Goal: Information Seeking & Learning: Learn about a topic

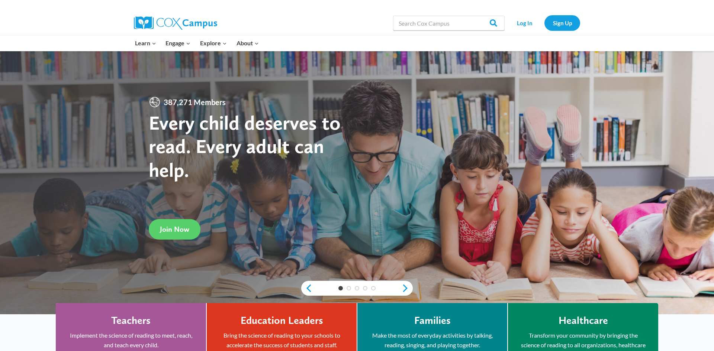
click at [520, 25] on link "Log In" at bounding box center [524, 22] width 32 height 15
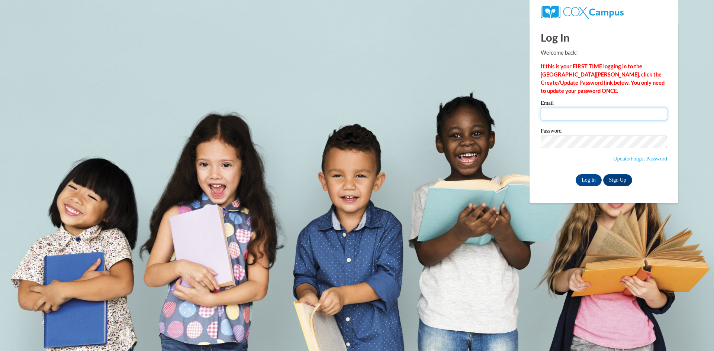
click at [561, 116] on input "Email" at bounding box center [604, 114] width 126 height 13
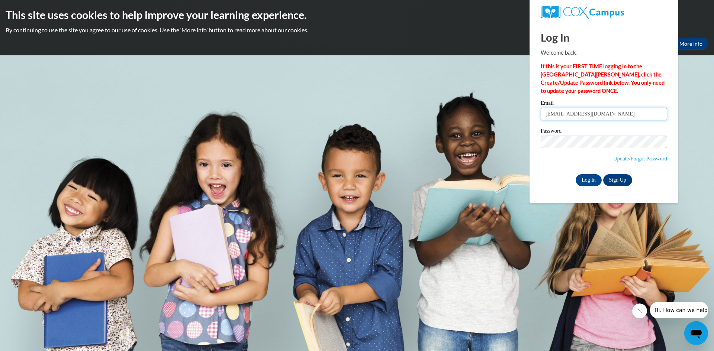
type input "duleivy@aol.com"
click at [593, 179] on input "Log In" at bounding box center [589, 180] width 26 height 12
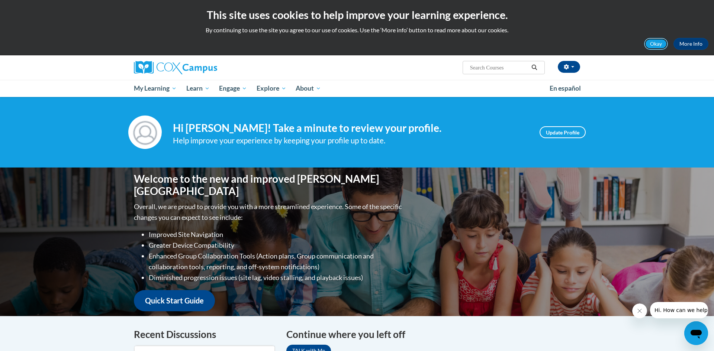
click at [655, 43] on button "Okay" at bounding box center [656, 44] width 24 height 12
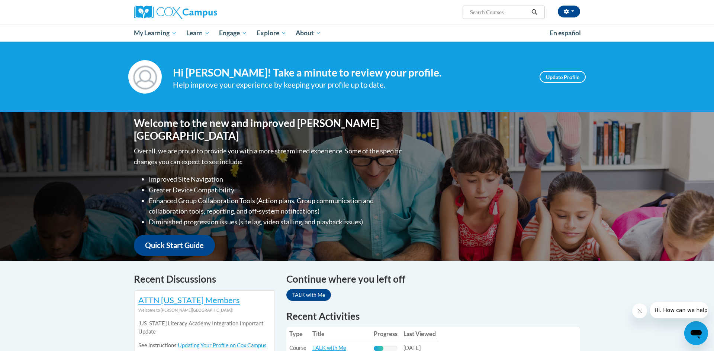
click at [165, 32] on span "My Learning" at bounding box center [155, 33] width 43 height 9
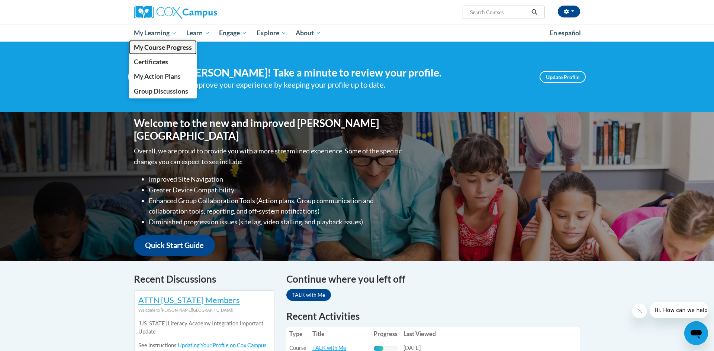
click at [179, 44] on span "My Course Progress" at bounding box center [163, 48] width 58 height 8
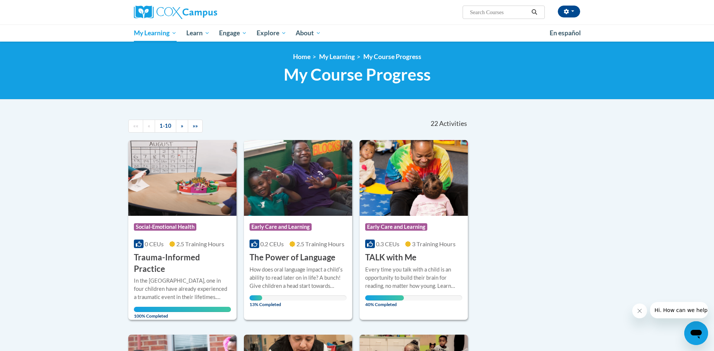
scroll to position [133, 0]
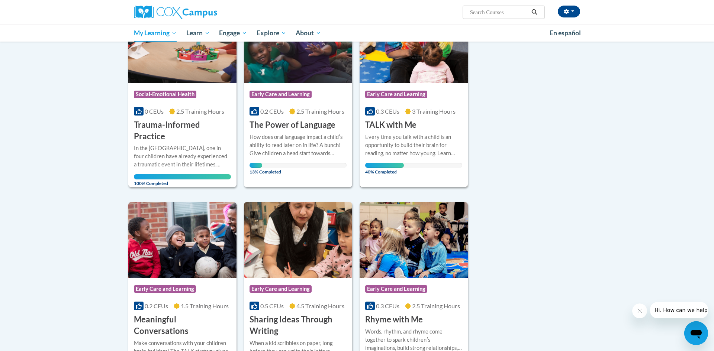
click at [408, 115] on div "0.3 CEUs 3 Training Hours" at bounding box center [413, 111] width 97 height 8
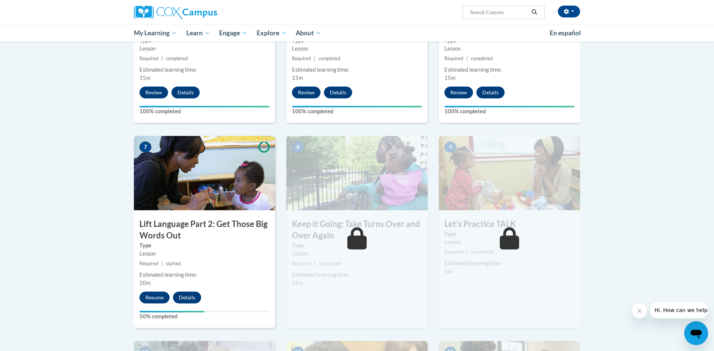
scroll to position [573, 0]
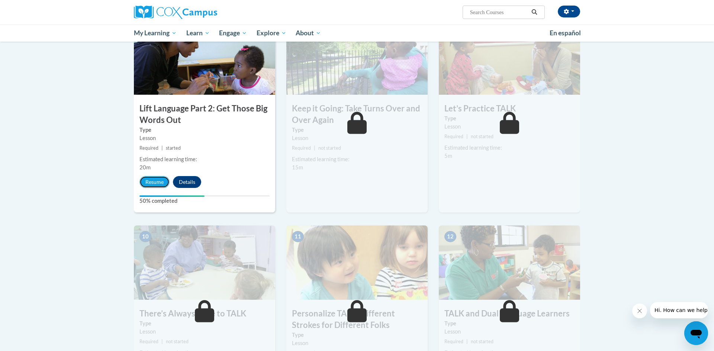
click at [158, 179] on button "Resume" at bounding box center [154, 182] width 30 height 12
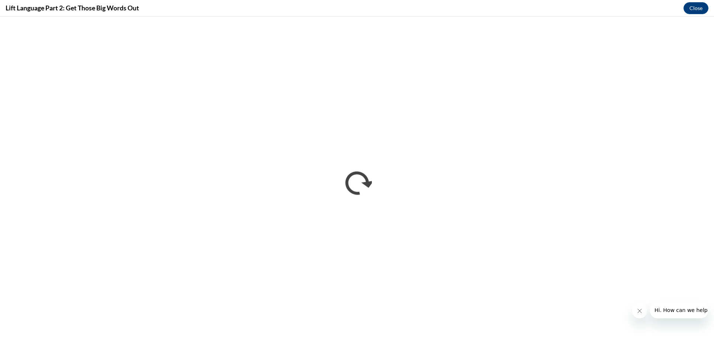
scroll to position [0, 0]
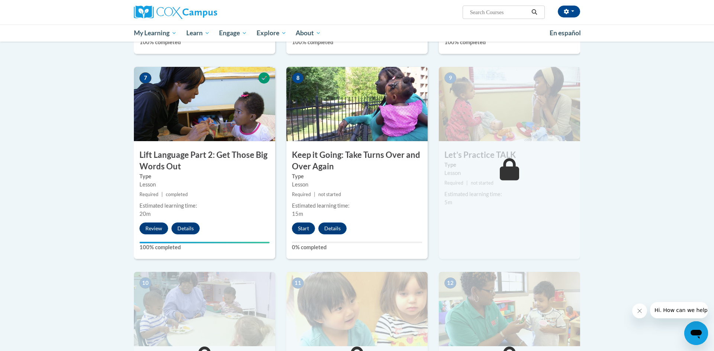
scroll to position [529, 0]
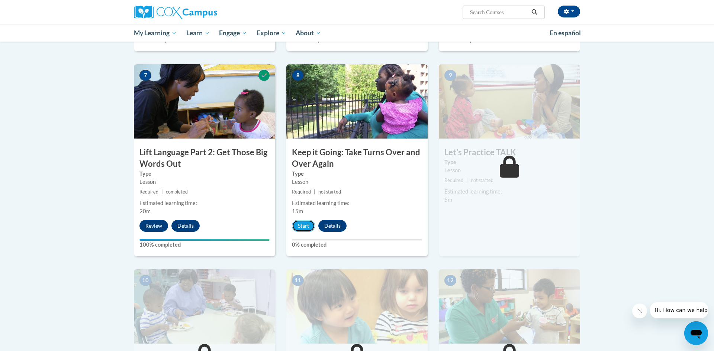
click at [301, 227] on button "Start" at bounding box center [303, 226] width 23 height 12
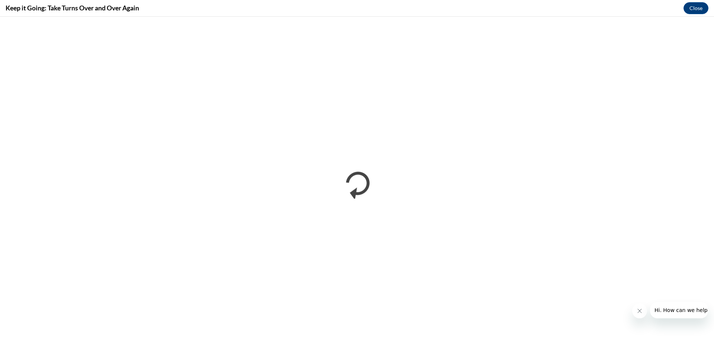
scroll to position [0, 0]
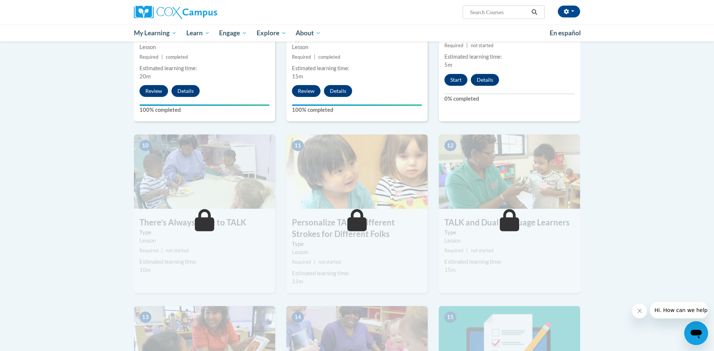
scroll to position [595, 0]
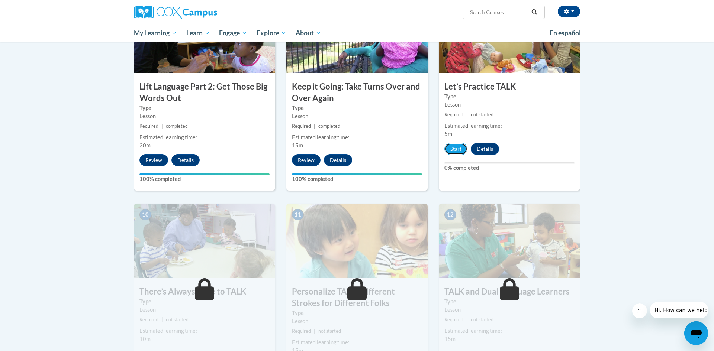
click at [453, 145] on button "Start" at bounding box center [455, 149] width 23 height 12
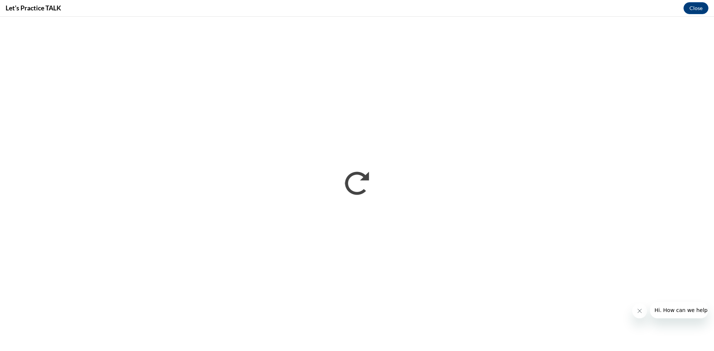
scroll to position [0, 0]
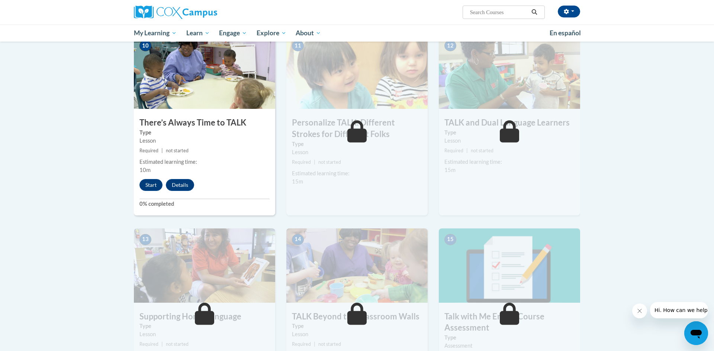
scroll to position [766, 0]
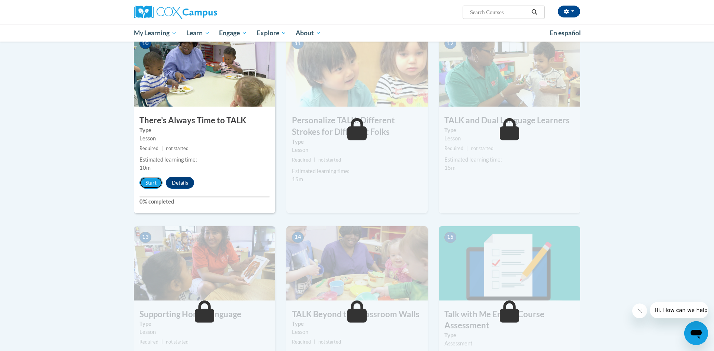
click at [156, 182] on button "Start" at bounding box center [150, 183] width 23 height 12
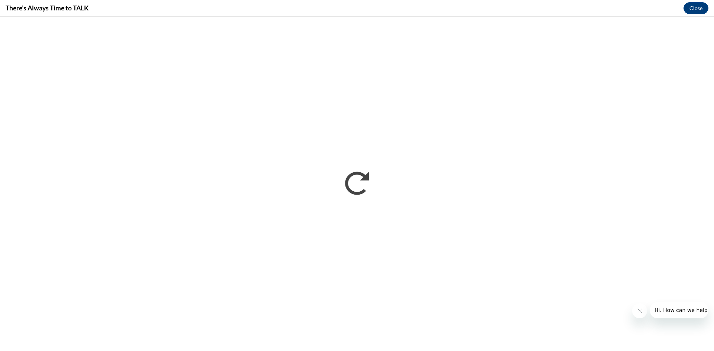
scroll to position [0, 0]
